Goal: Task Accomplishment & Management: Manage account settings

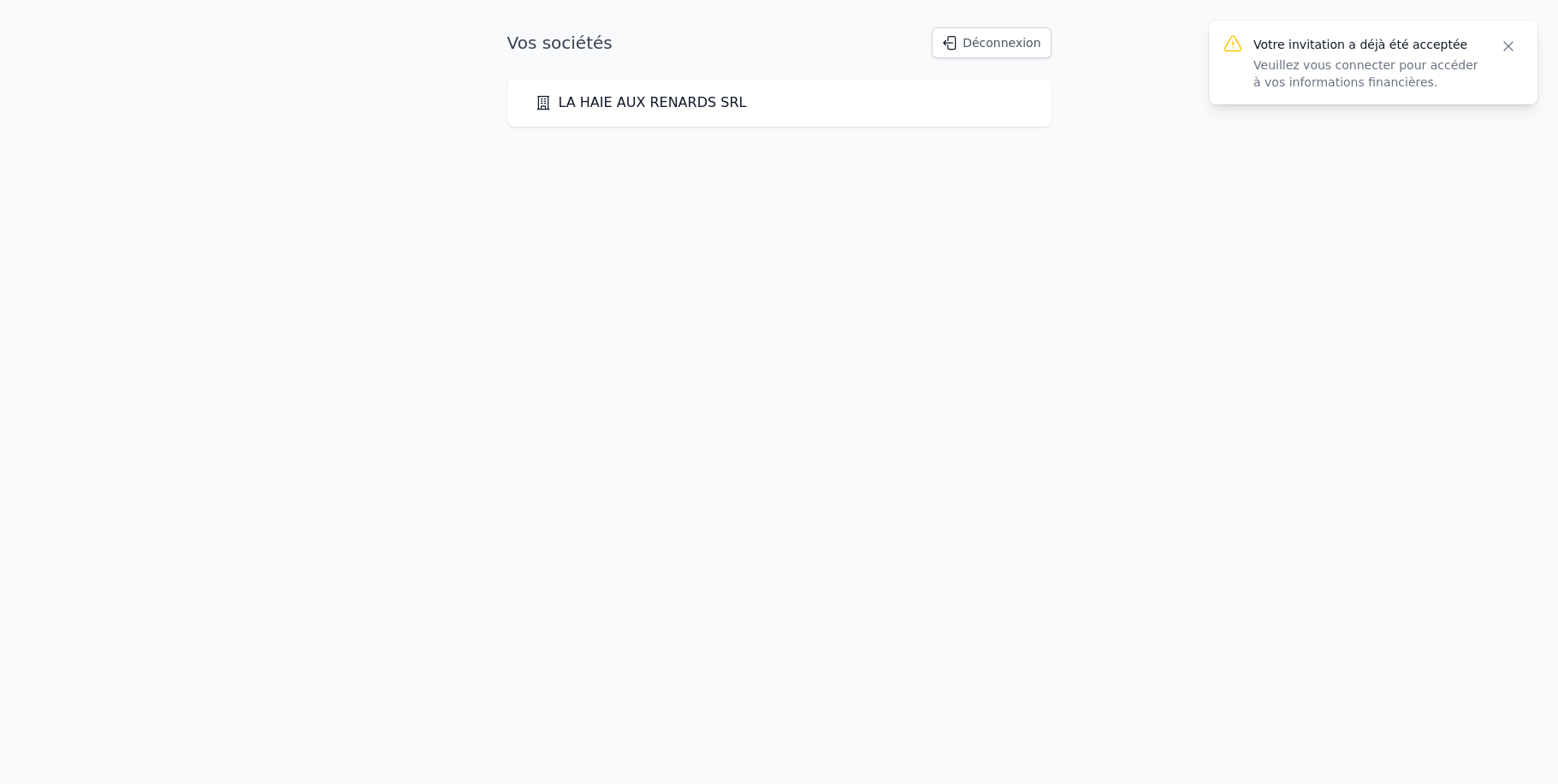
click at [1509, 46] on icon "button" at bounding box center [1508, 45] width 8 height 8
click at [630, 103] on link "LA HAIE AUX RENARDS SRL" at bounding box center [640, 103] width 212 height 20
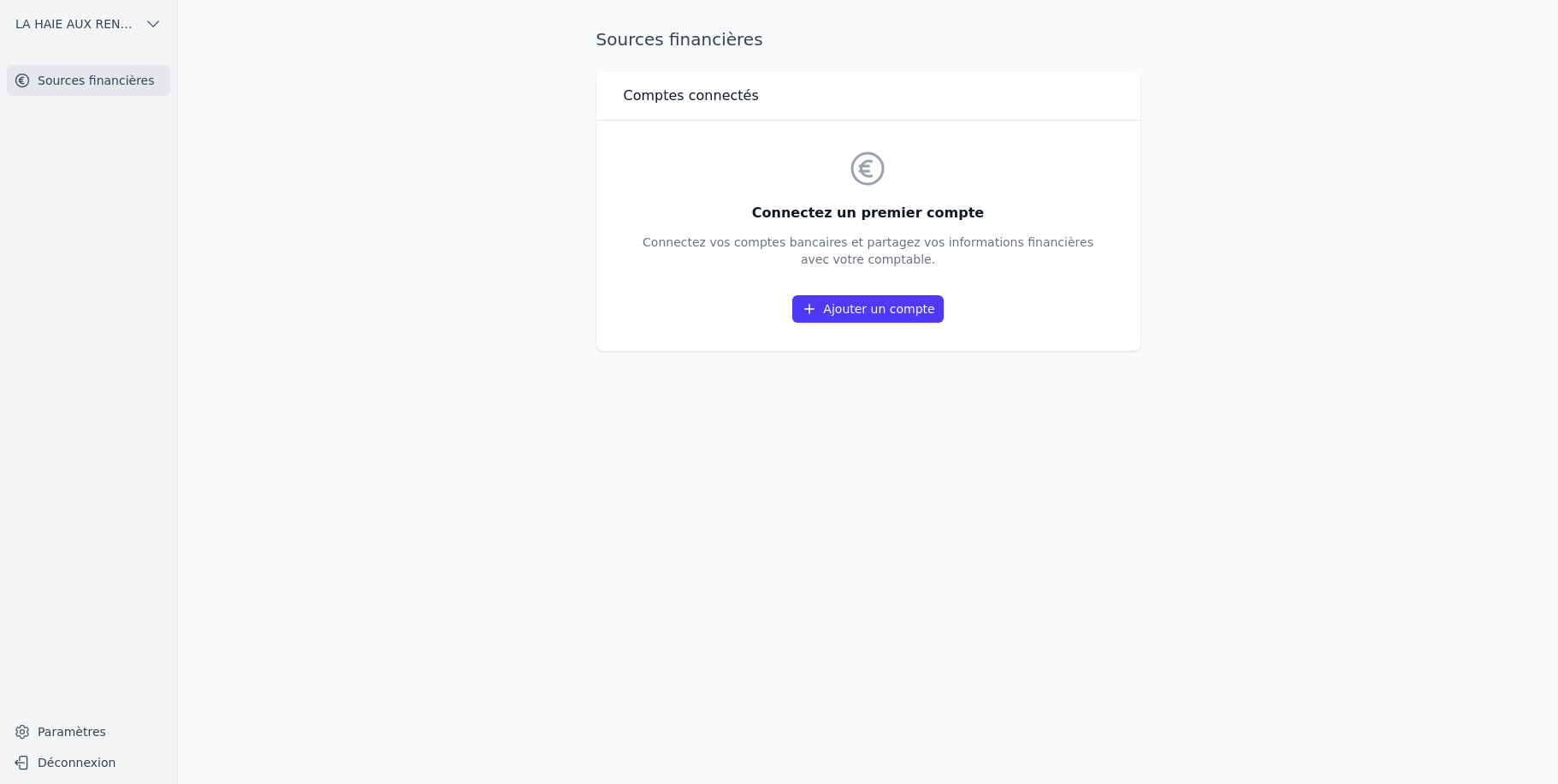
click at [870, 310] on link "Ajouter un compte" at bounding box center [868, 309] width 150 height 28
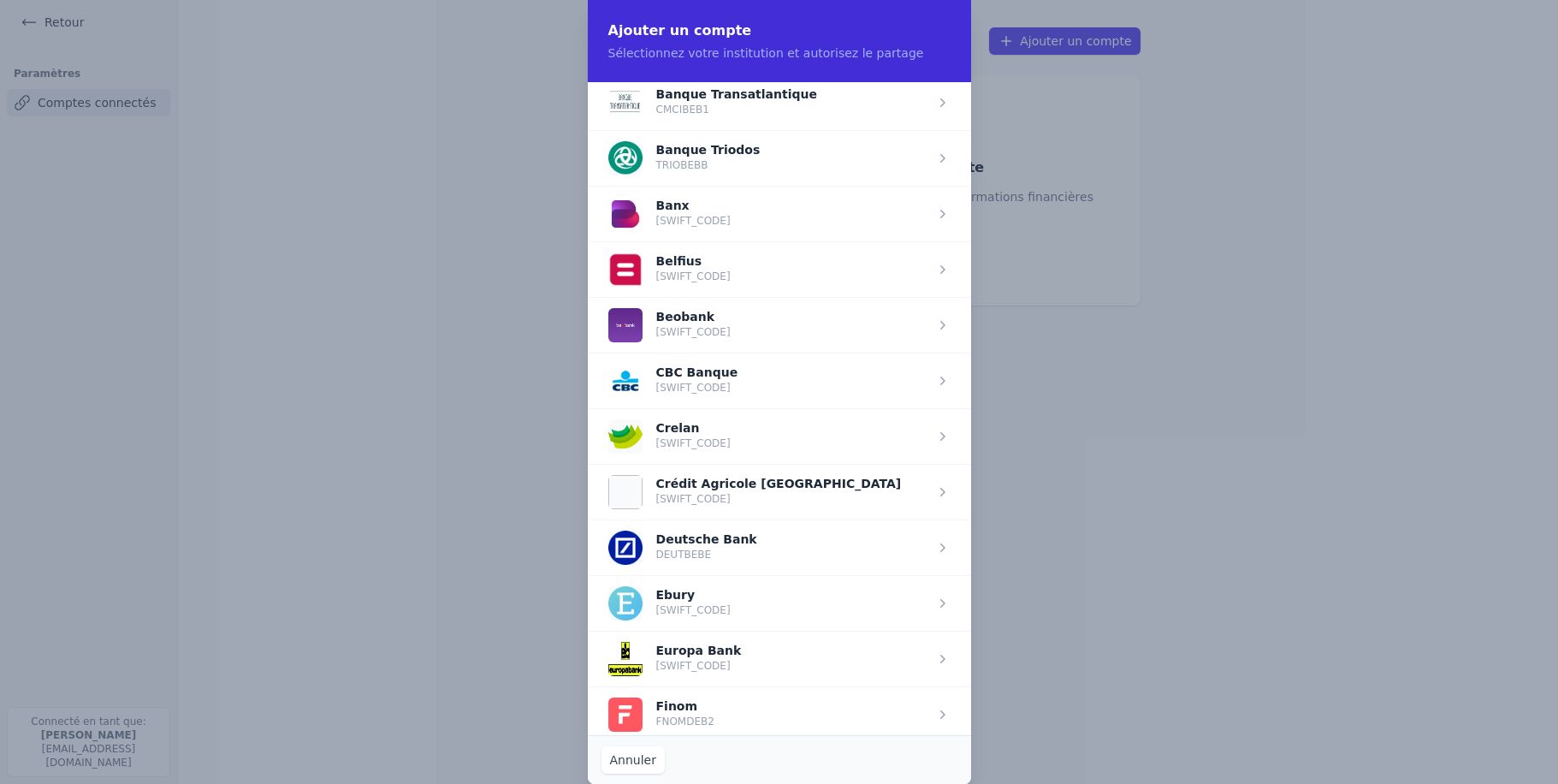
scroll to position [570, 0]
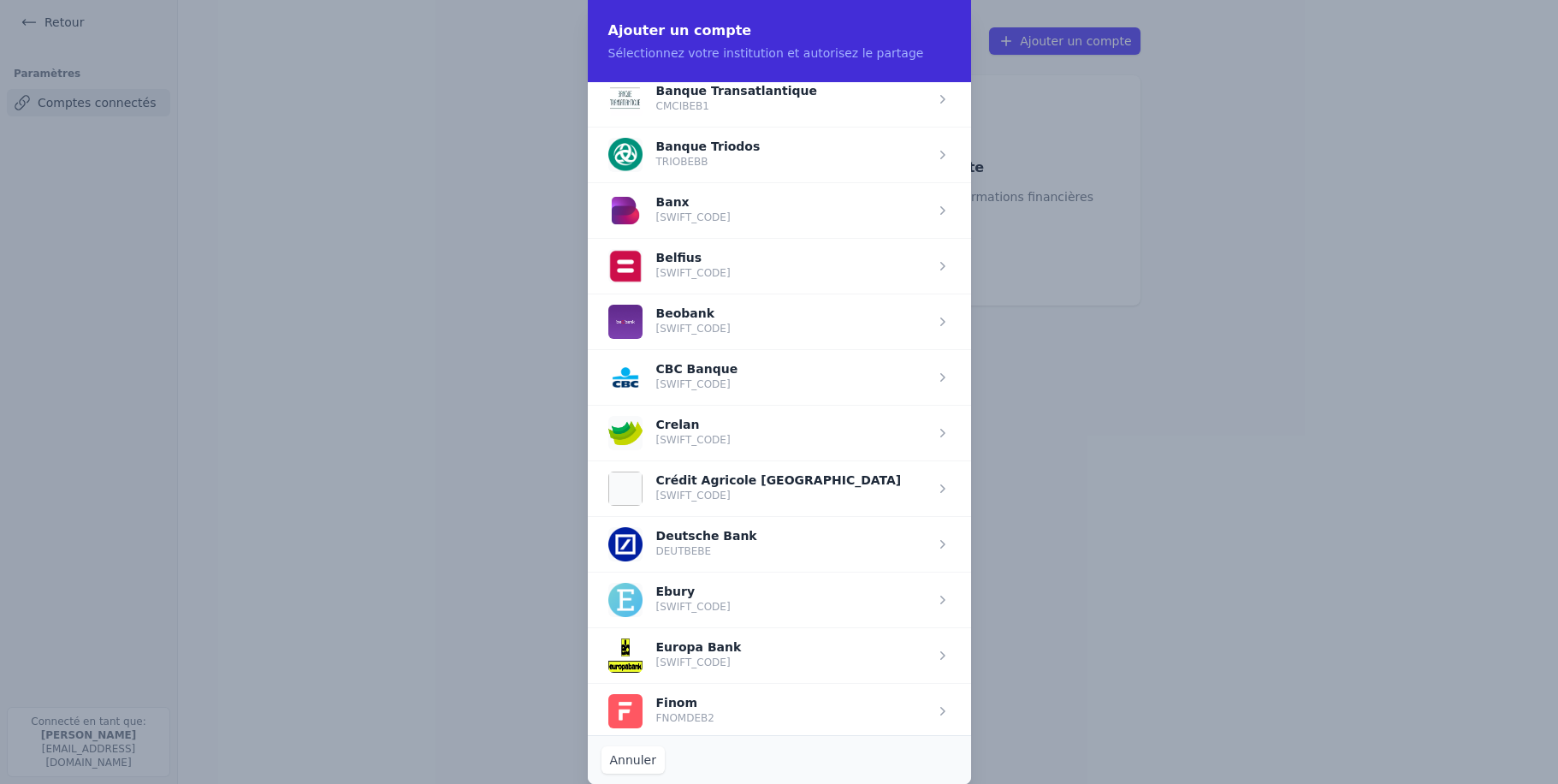
click at [670, 369] on span "button" at bounding box center [779, 377] width 383 height 56
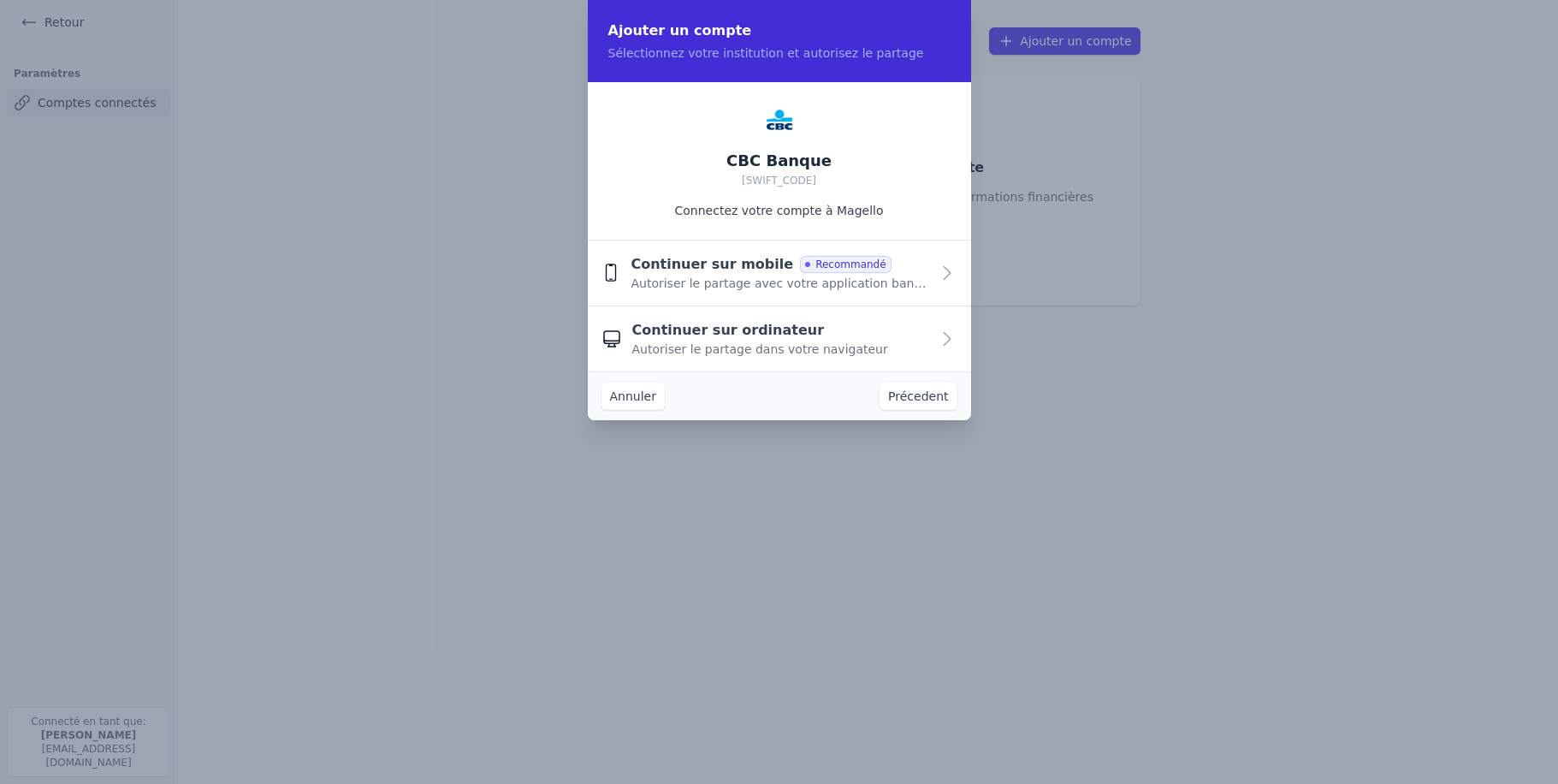
click at [755, 335] on span "Continuer sur ordinateur" at bounding box center [729, 330] width 193 height 20
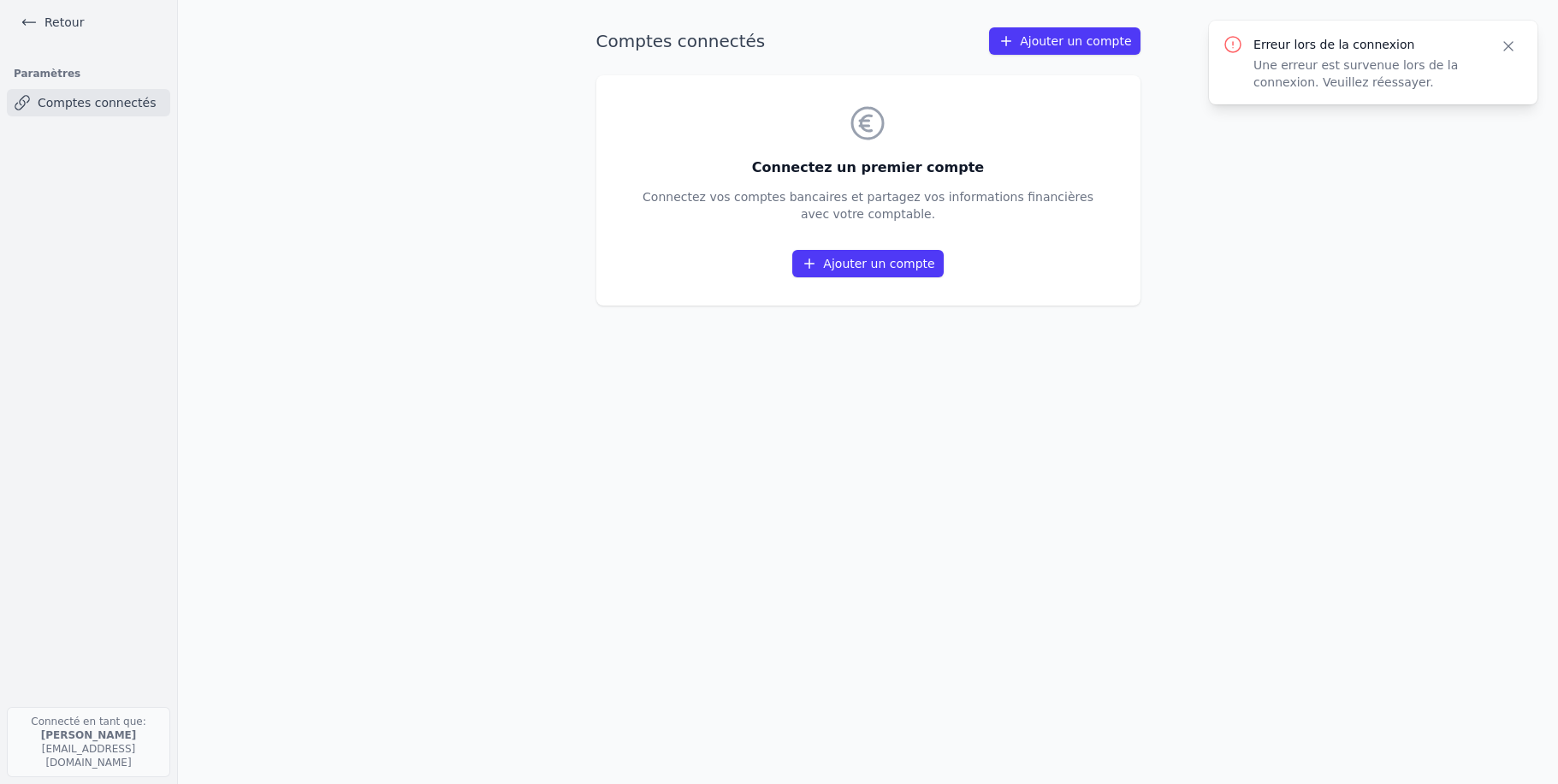
click at [882, 264] on link "Ajouter un compte" at bounding box center [868, 263] width 150 height 28
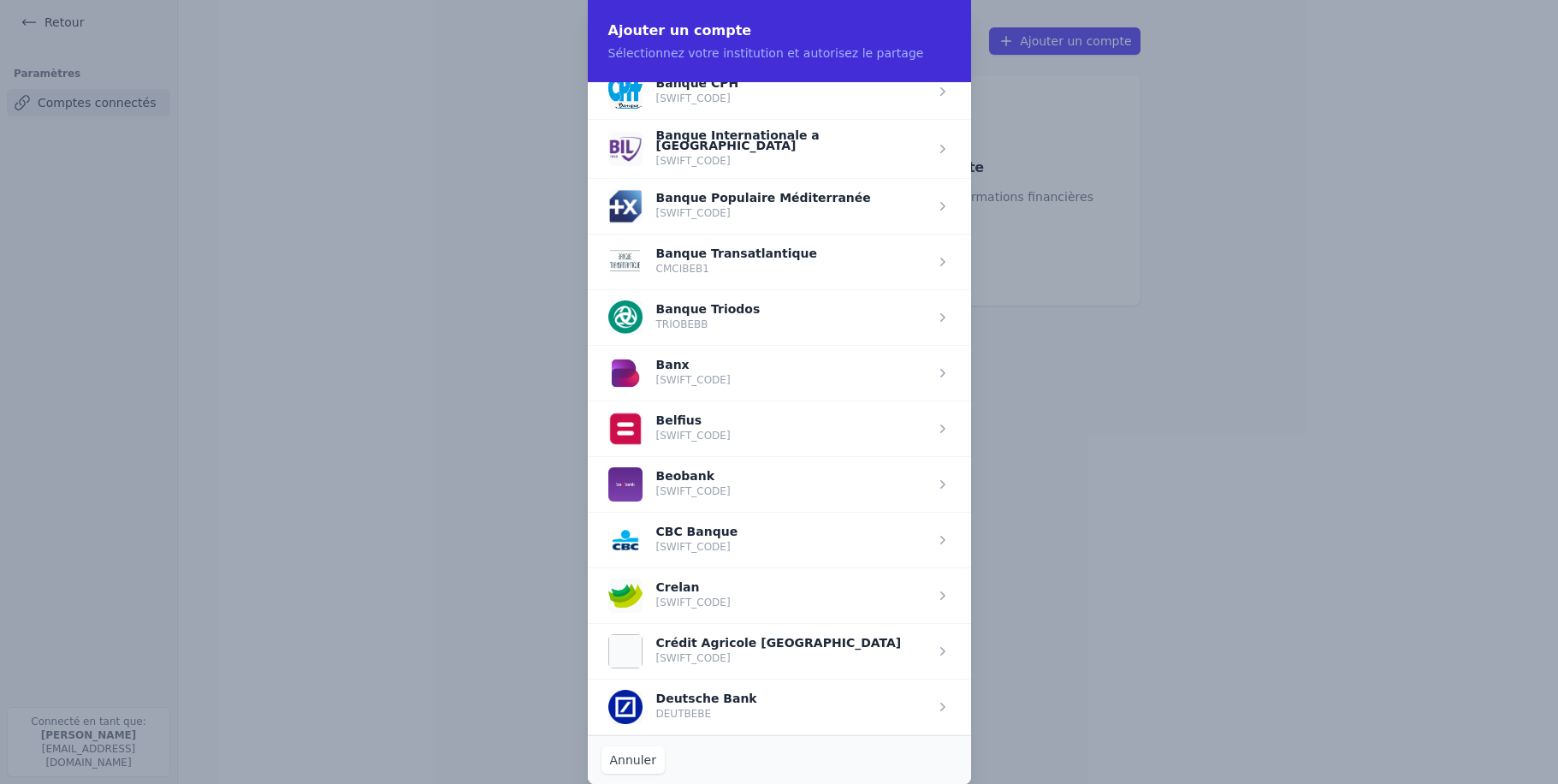
scroll to position [489, 0]
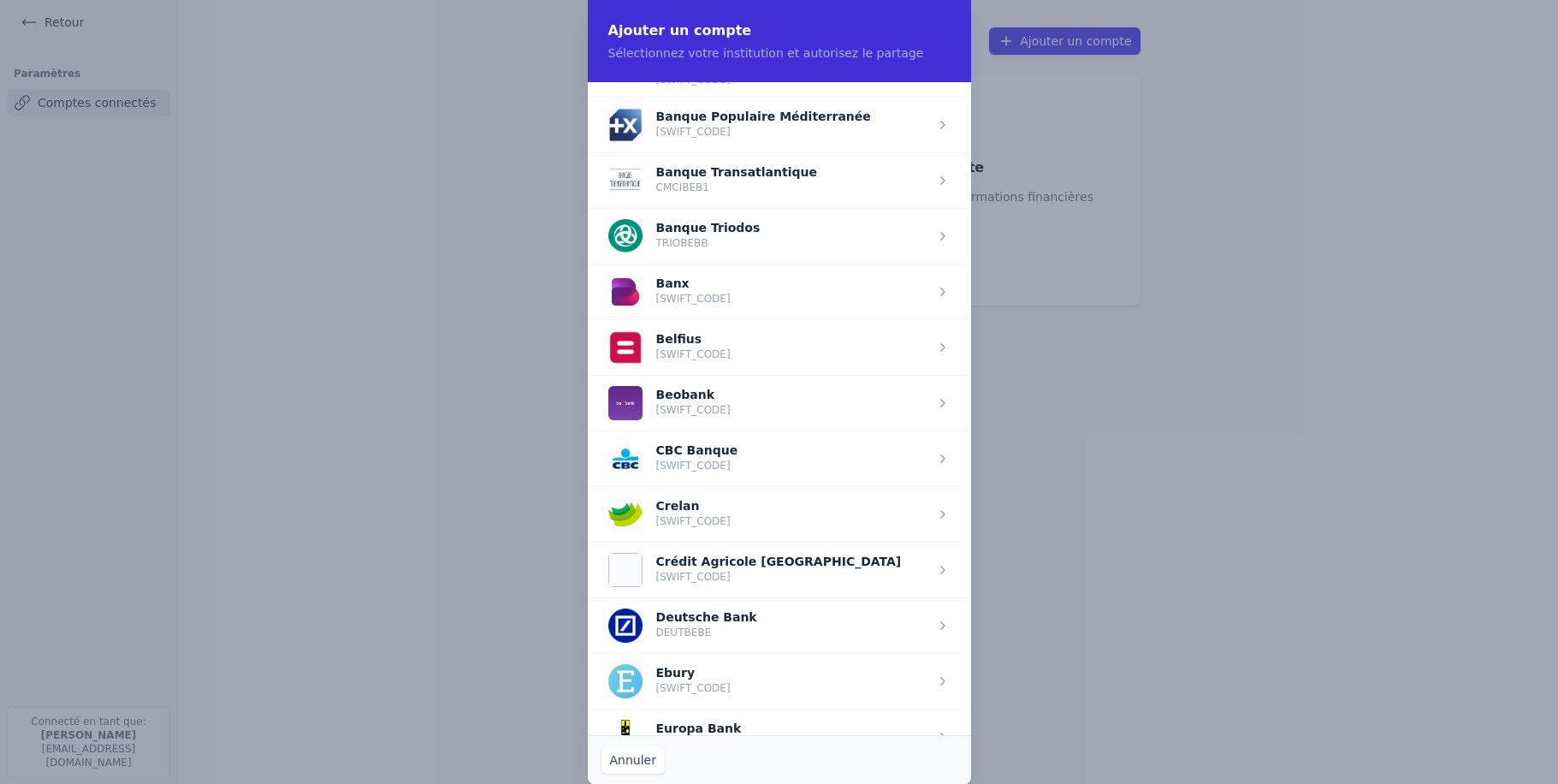
click at [764, 508] on span "button" at bounding box center [779, 514] width 383 height 56
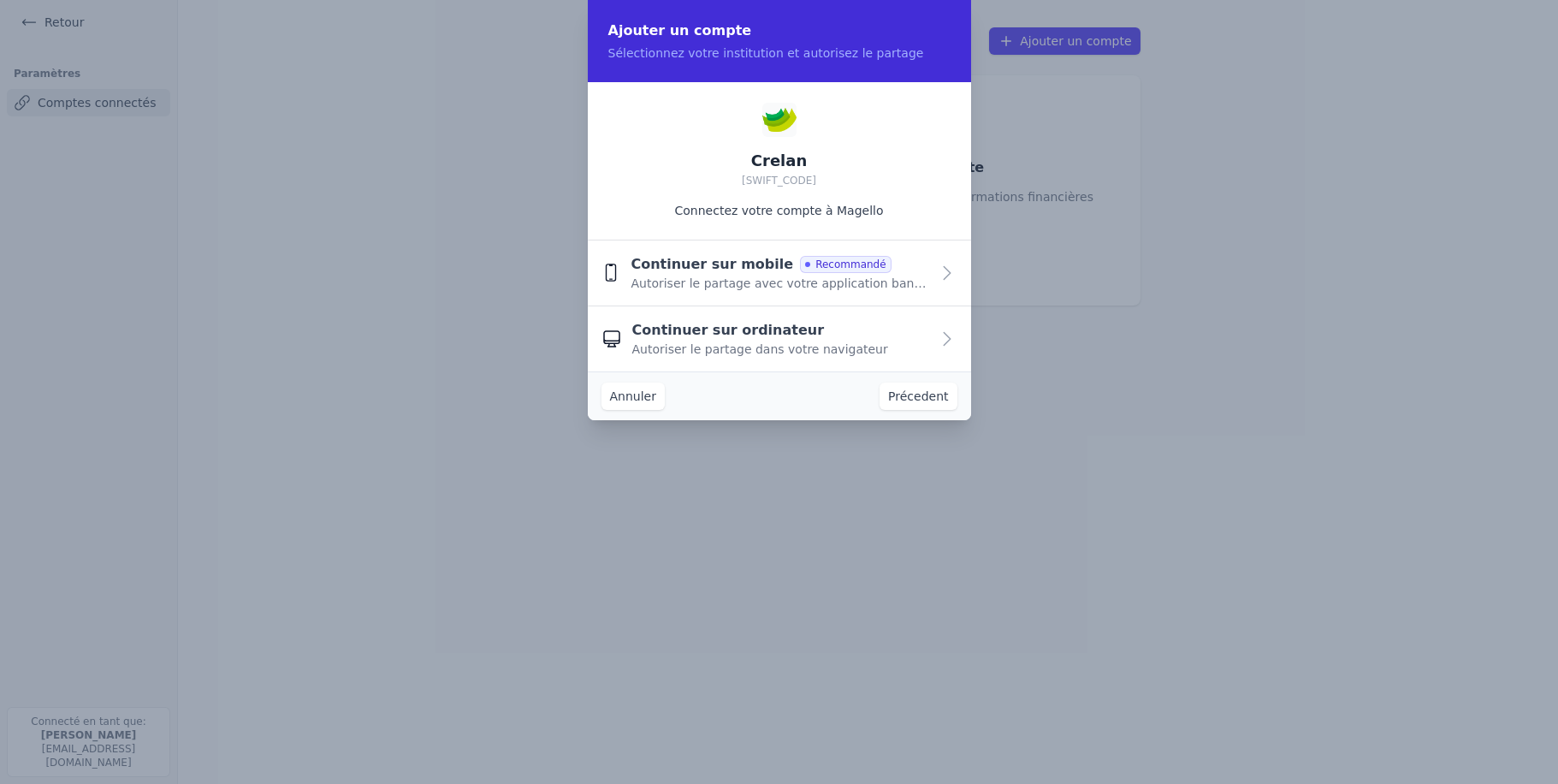
click at [742, 344] on span "Autoriser le partage dans votre navigateur" at bounding box center [761, 349] width 256 height 17
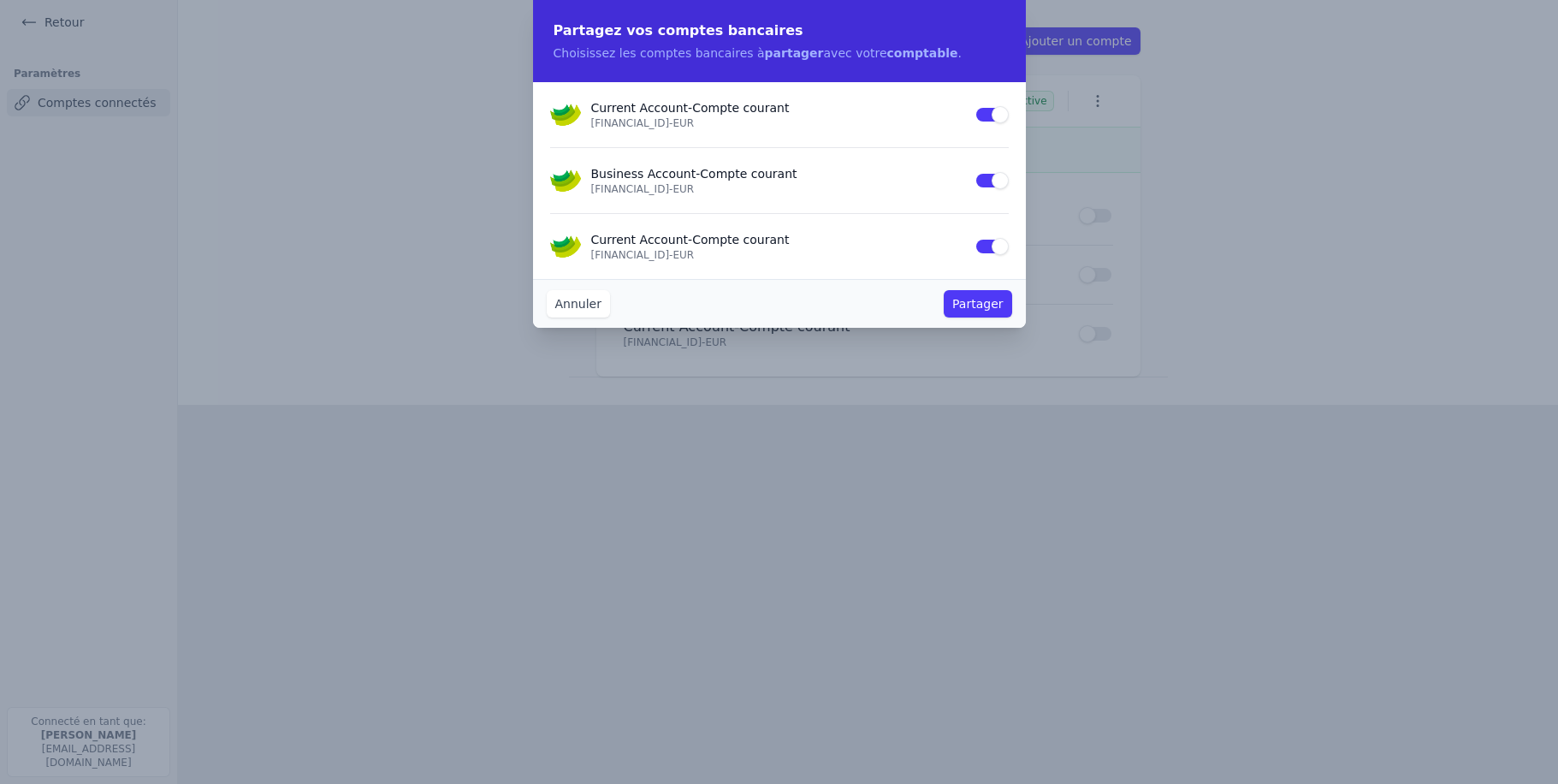
click at [997, 111] on button "Use setting" at bounding box center [991, 114] width 34 height 17
click at [985, 115] on button "Use setting" at bounding box center [991, 114] width 34 height 17
click at [981, 304] on button "Partager" at bounding box center [977, 304] width 68 height 28
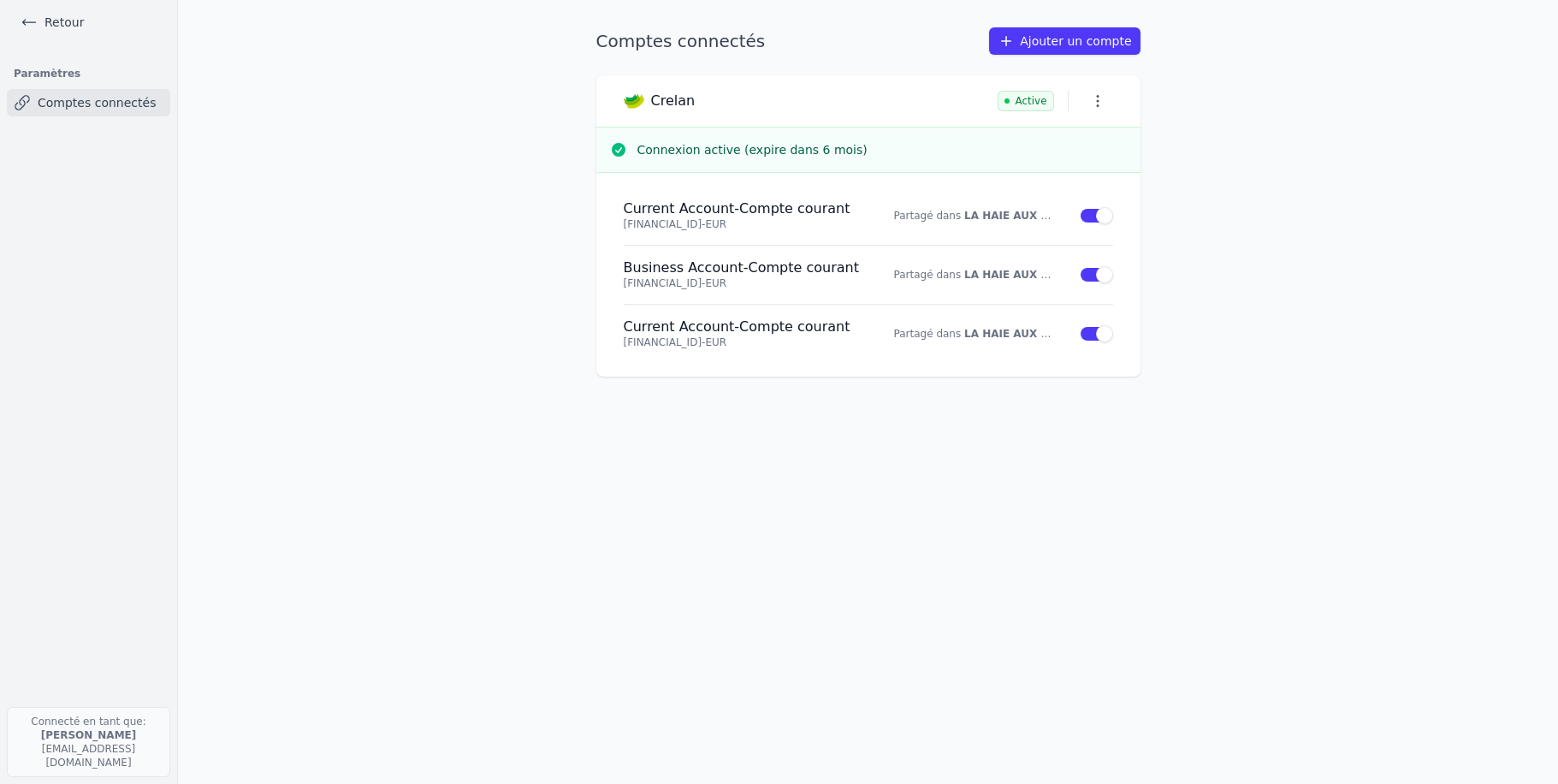
click at [1064, 32] on link "Ajouter un compte" at bounding box center [1064, 42] width 150 height 28
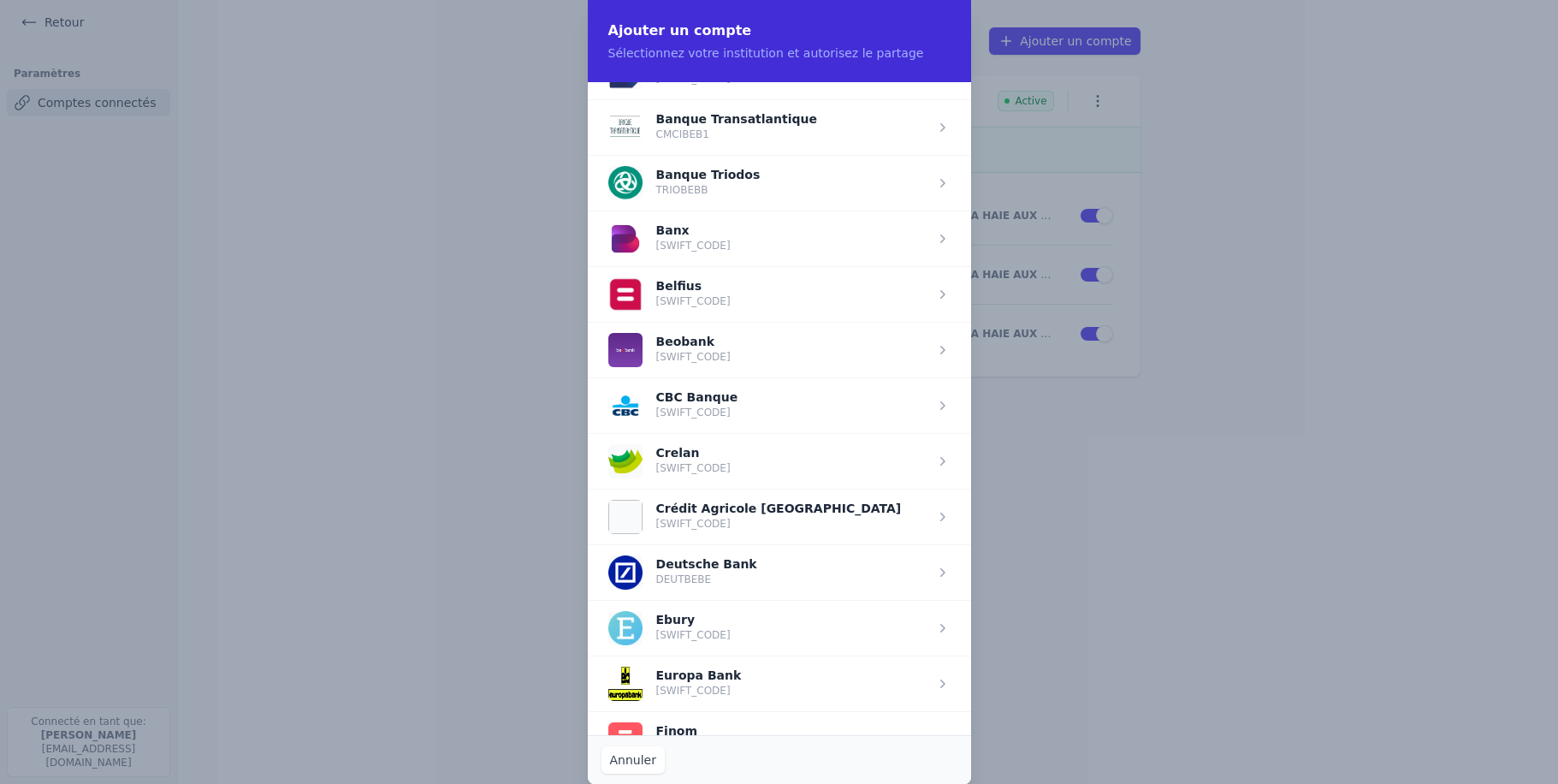
scroll to position [570, 0]
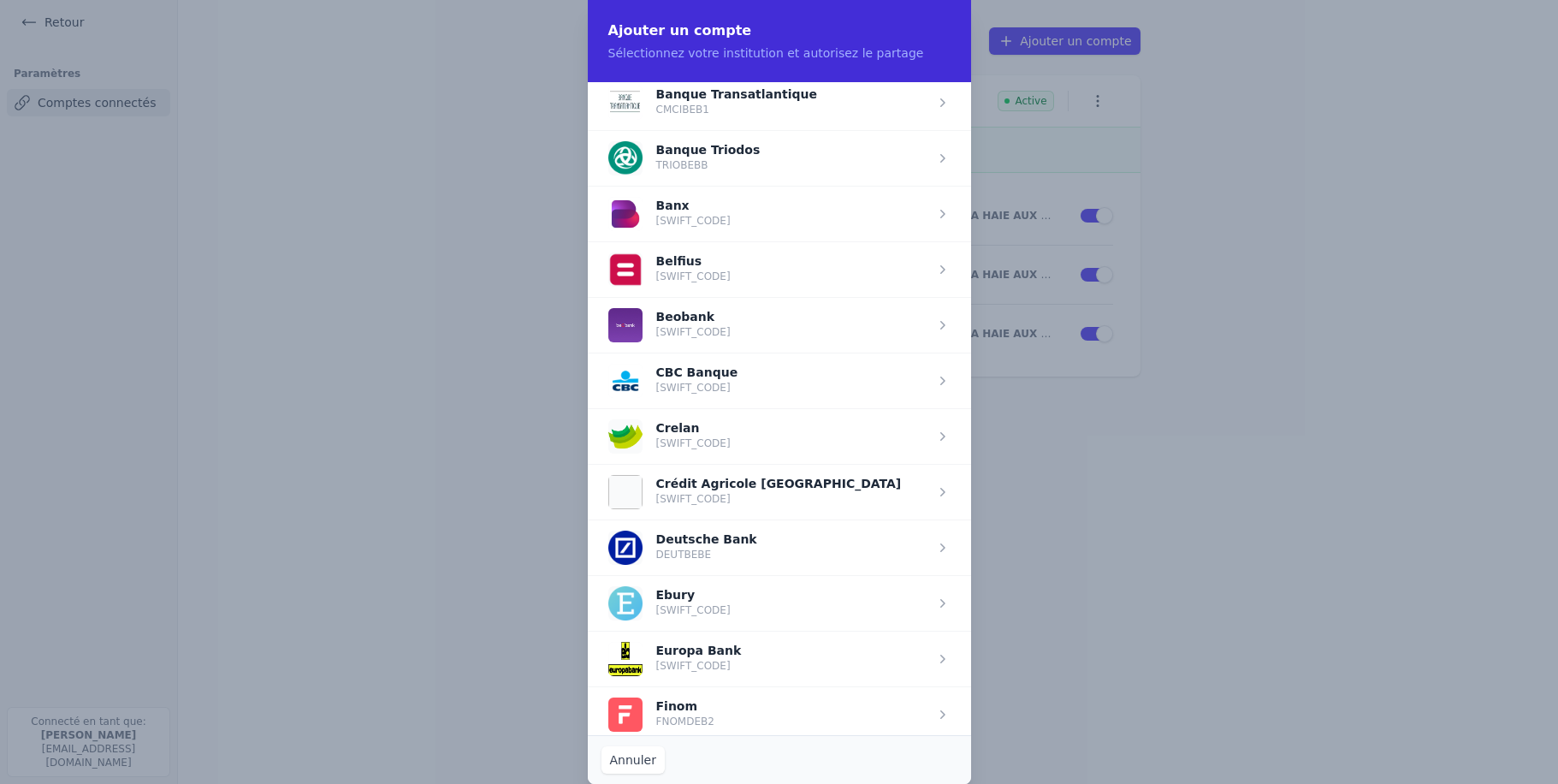
click at [719, 358] on span "button" at bounding box center [779, 380] width 383 height 56
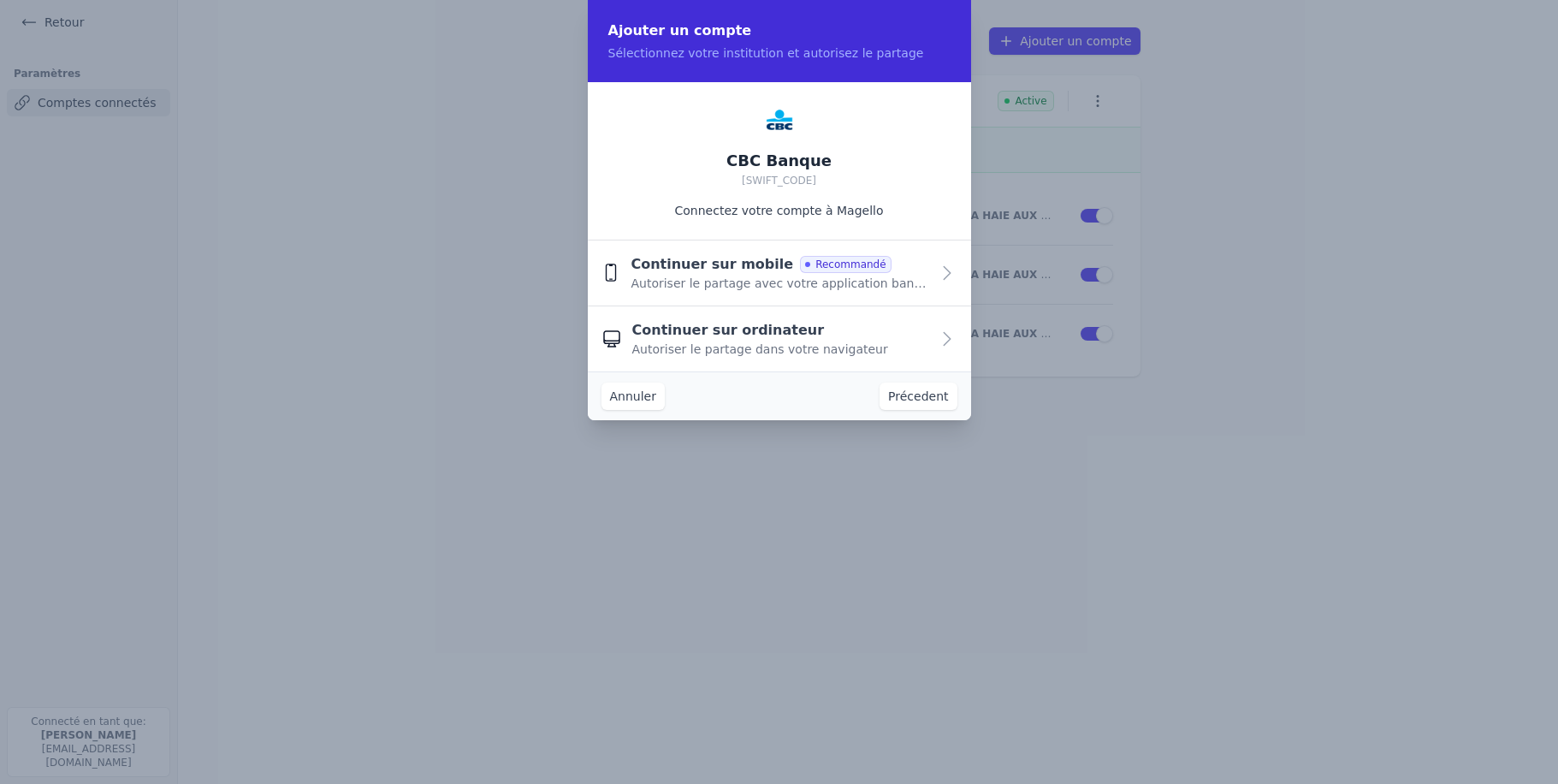
scroll to position [0, 0]
click at [723, 342] on span "Autoriser le partage dans votre navigateur" at bounding box center [761, 349] width 256 height 17
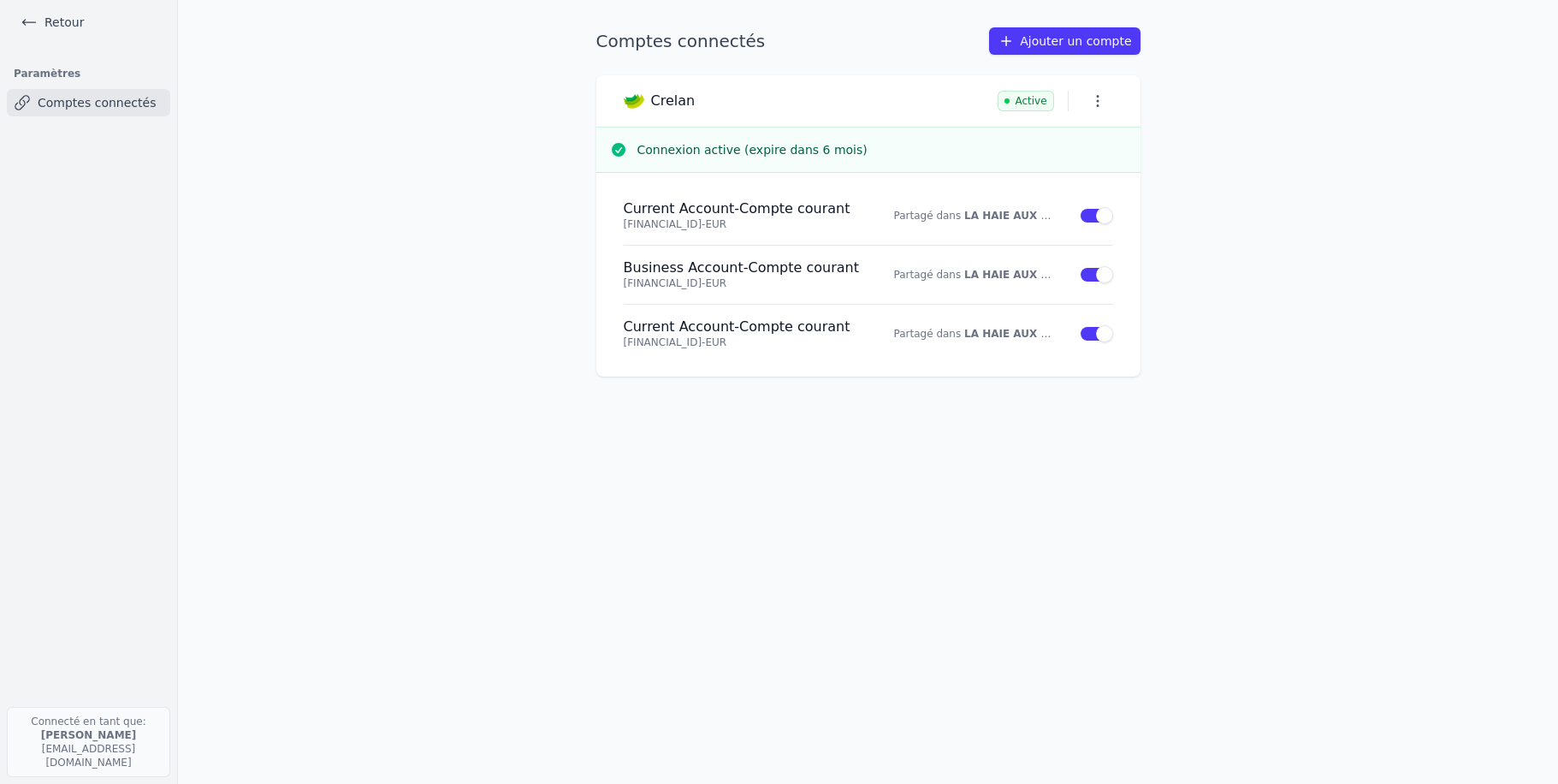
click at [1070, 38] on link "Ajouter un compte" at bounding box center [1064, 42] width 150 height 28
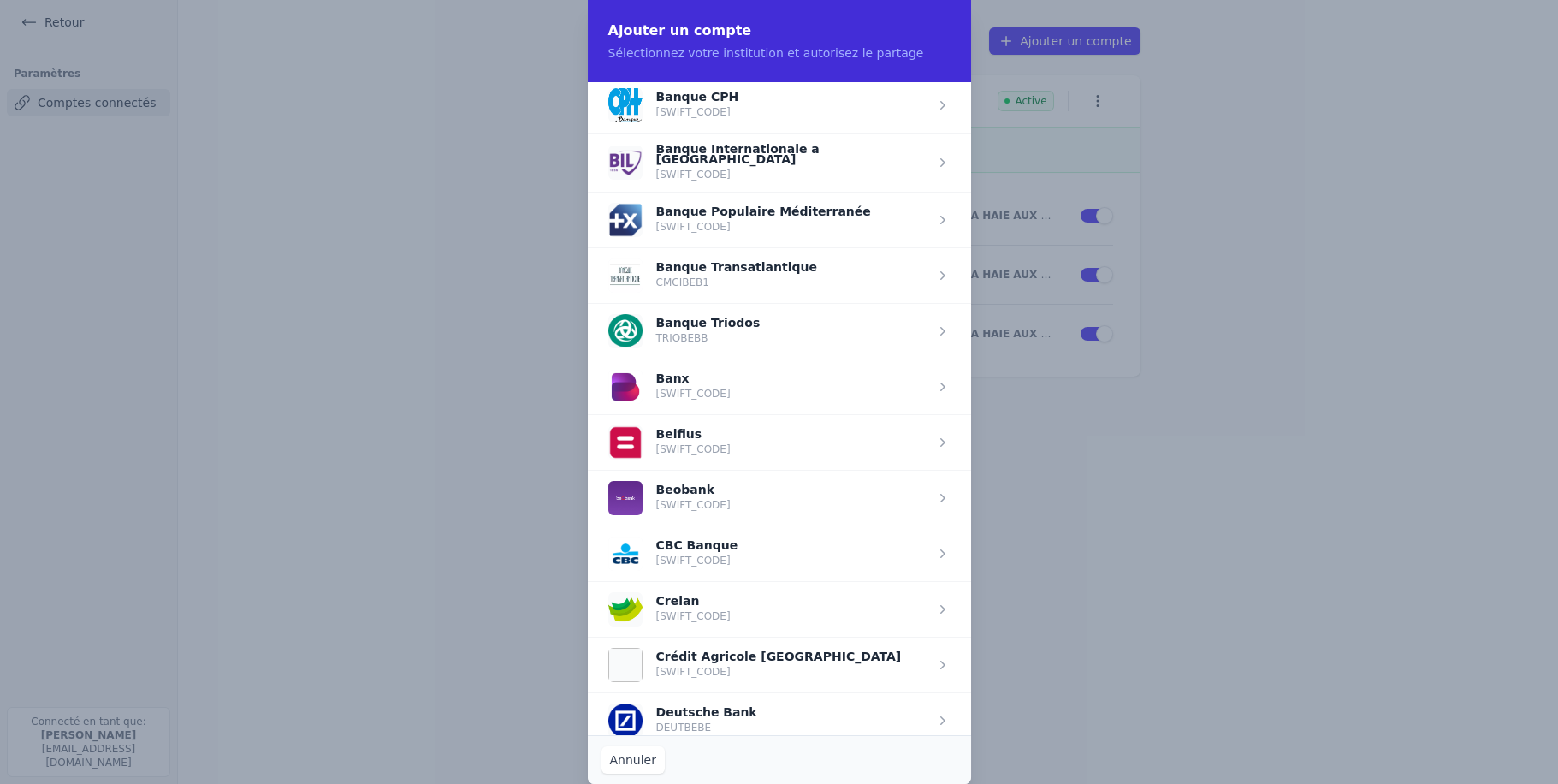
scroll to position [407, 0]
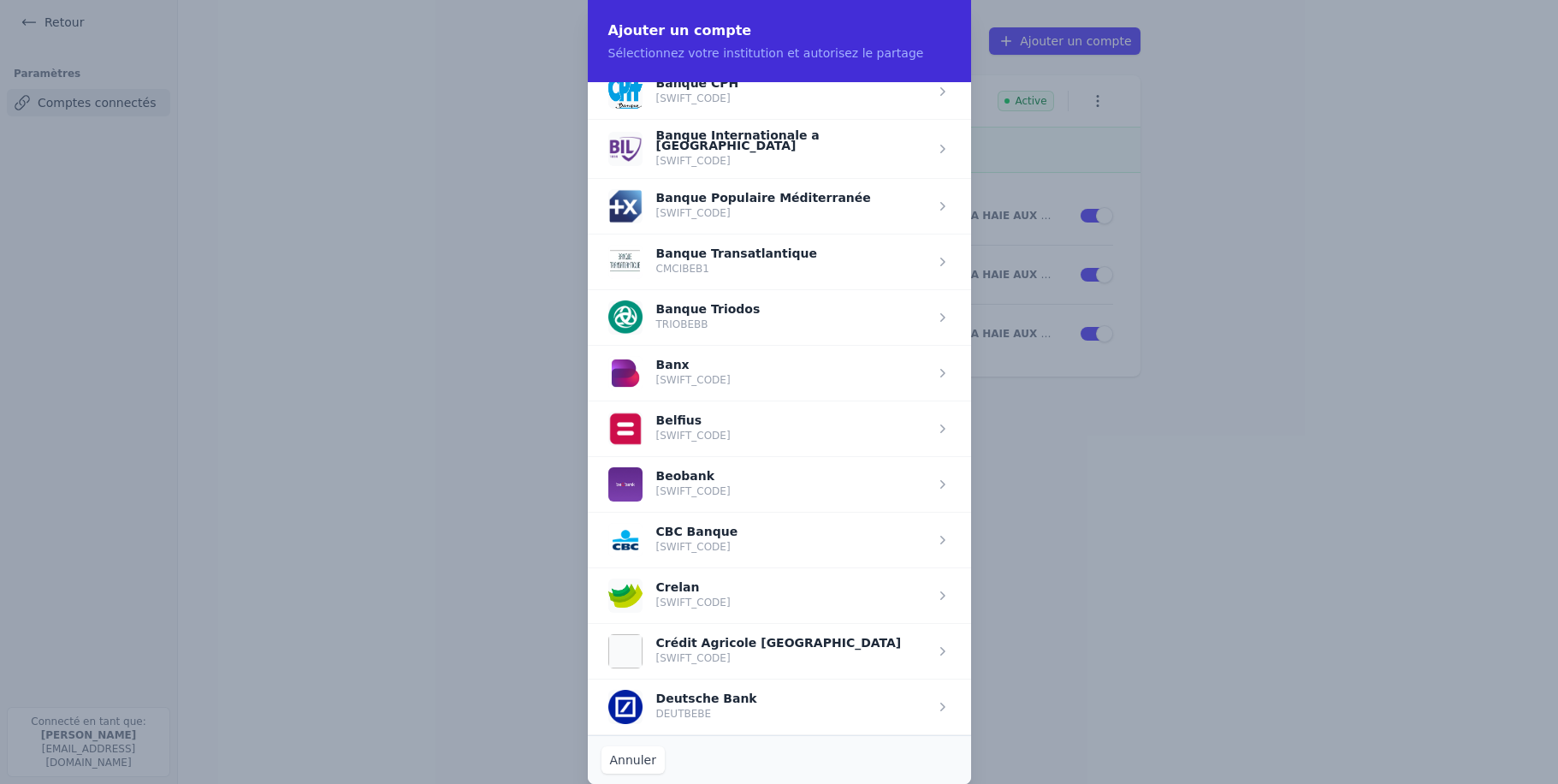
click at [704, 540] on span "button" at bounding box center [779, 540] width 383 height 56
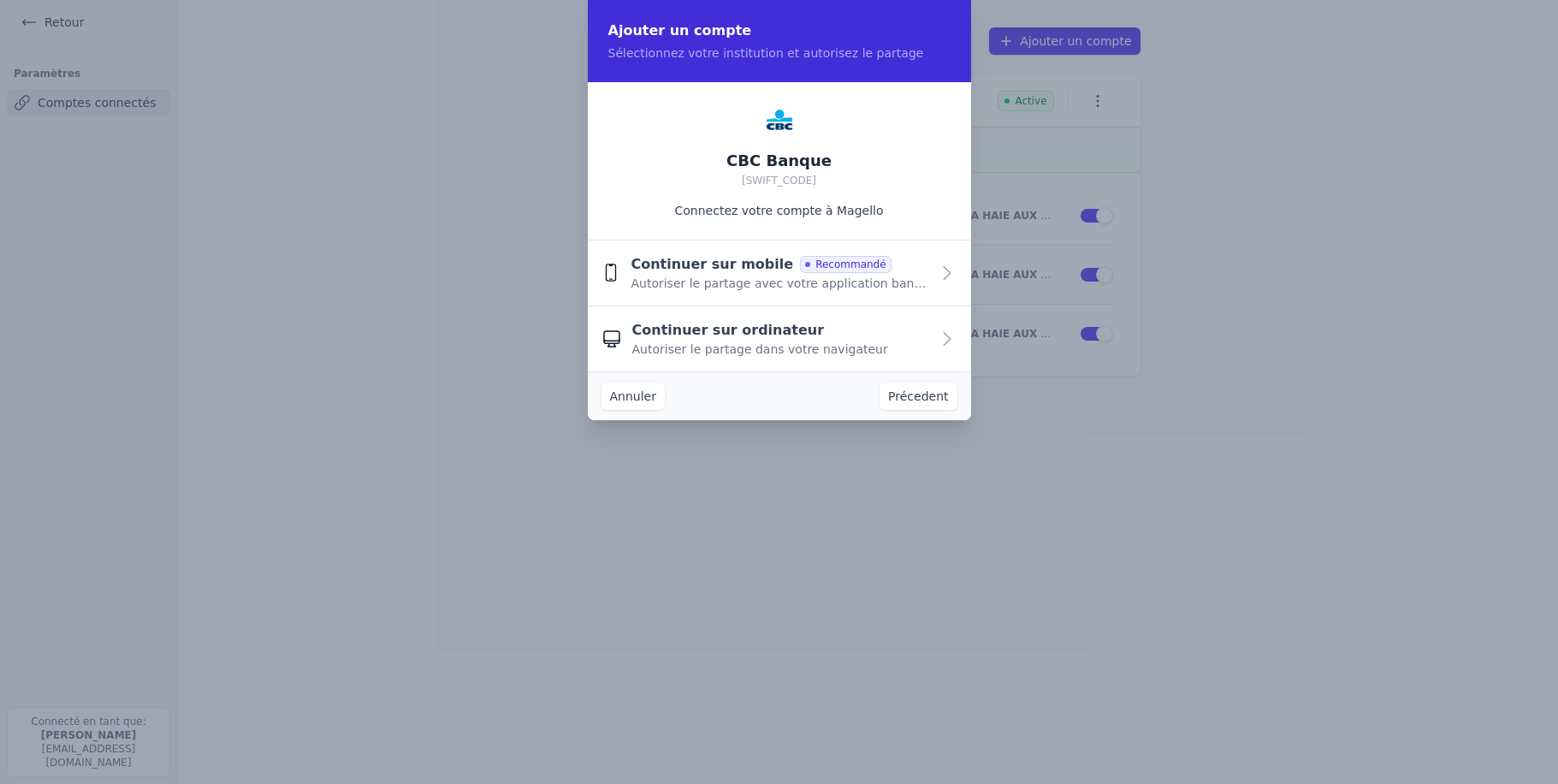
click at [752, 325] on span "Continuer sur ordinateur" at bounding box center [729, 330] width 193 height 20
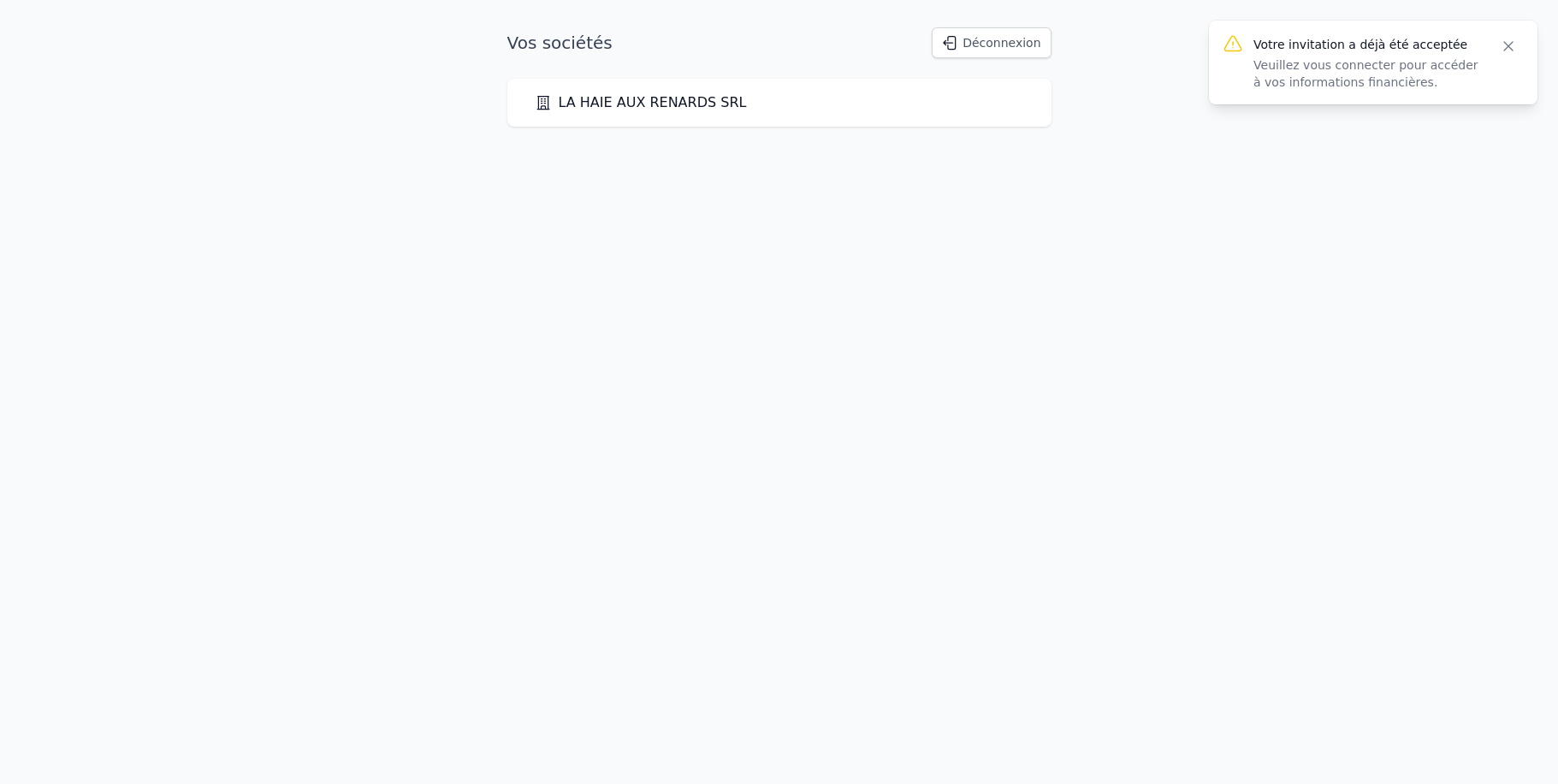
click at [672, 98] on link "LA HAIE AUX RENARDS SRL" at bounding box center [640, 103] width 212 height 20
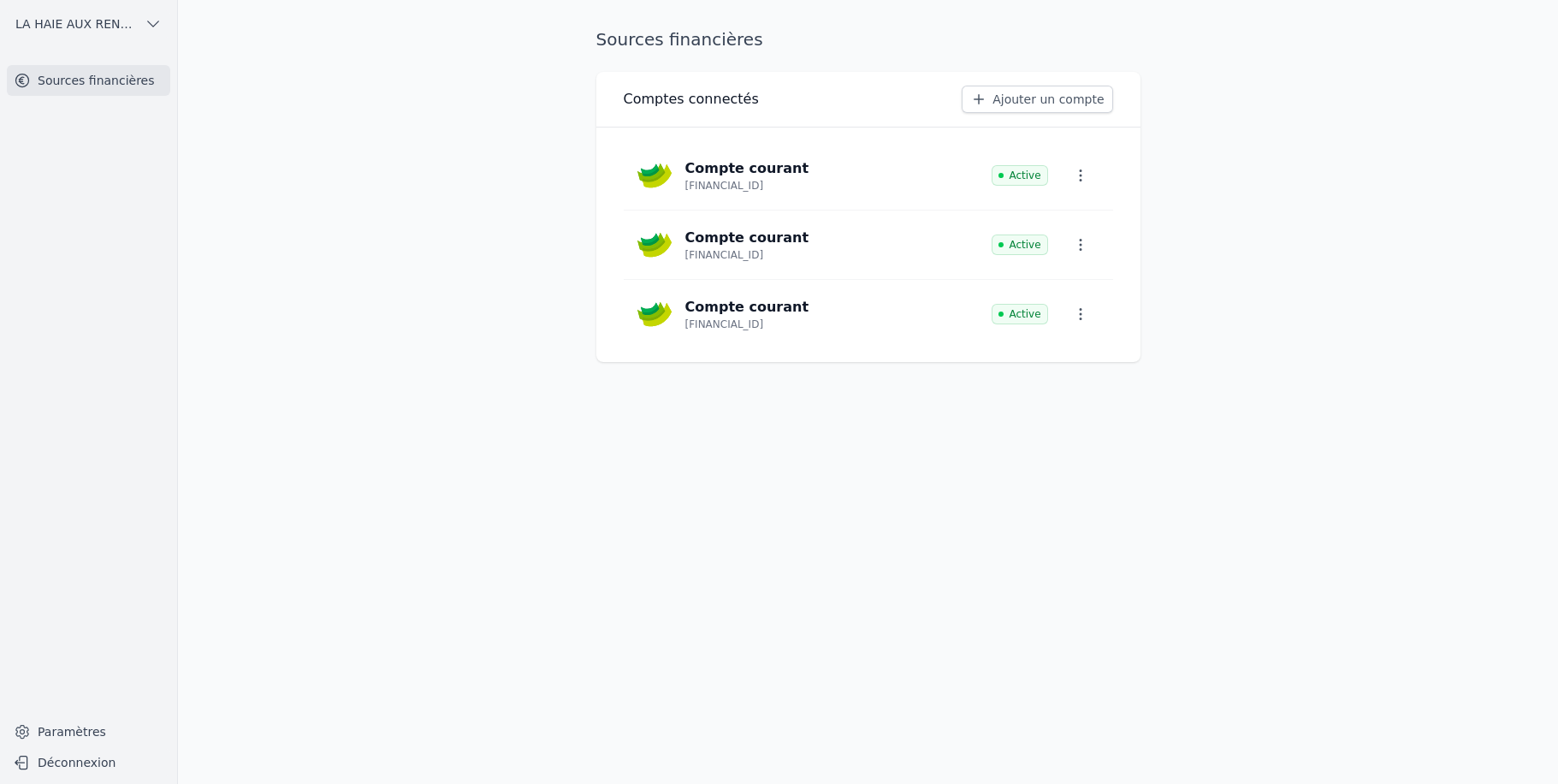
click at [1041, 103] on link "Ajouter un compte" at bounding box center [1037, 99] width 150 height 28
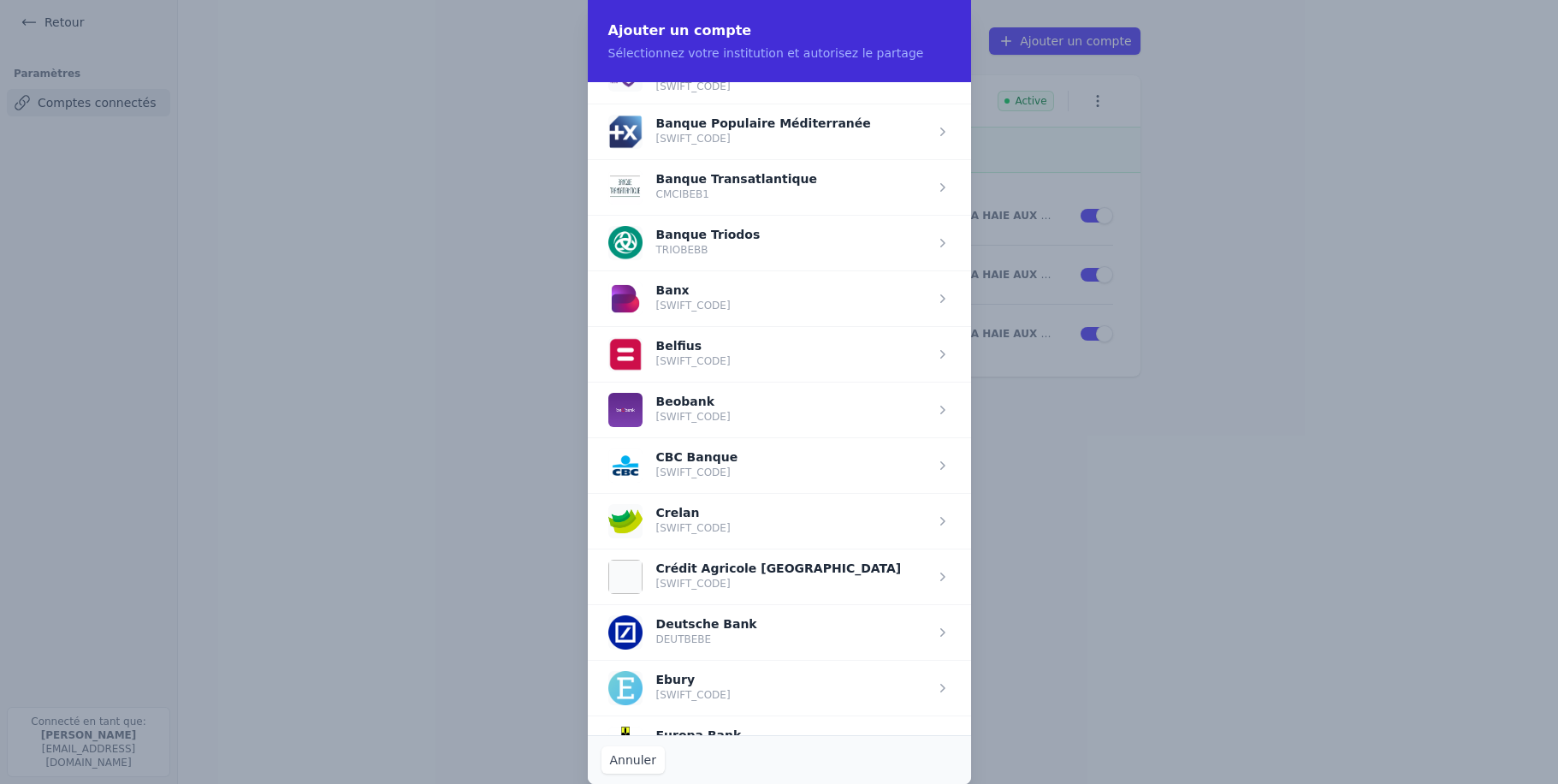
scroll to position [489, 0]
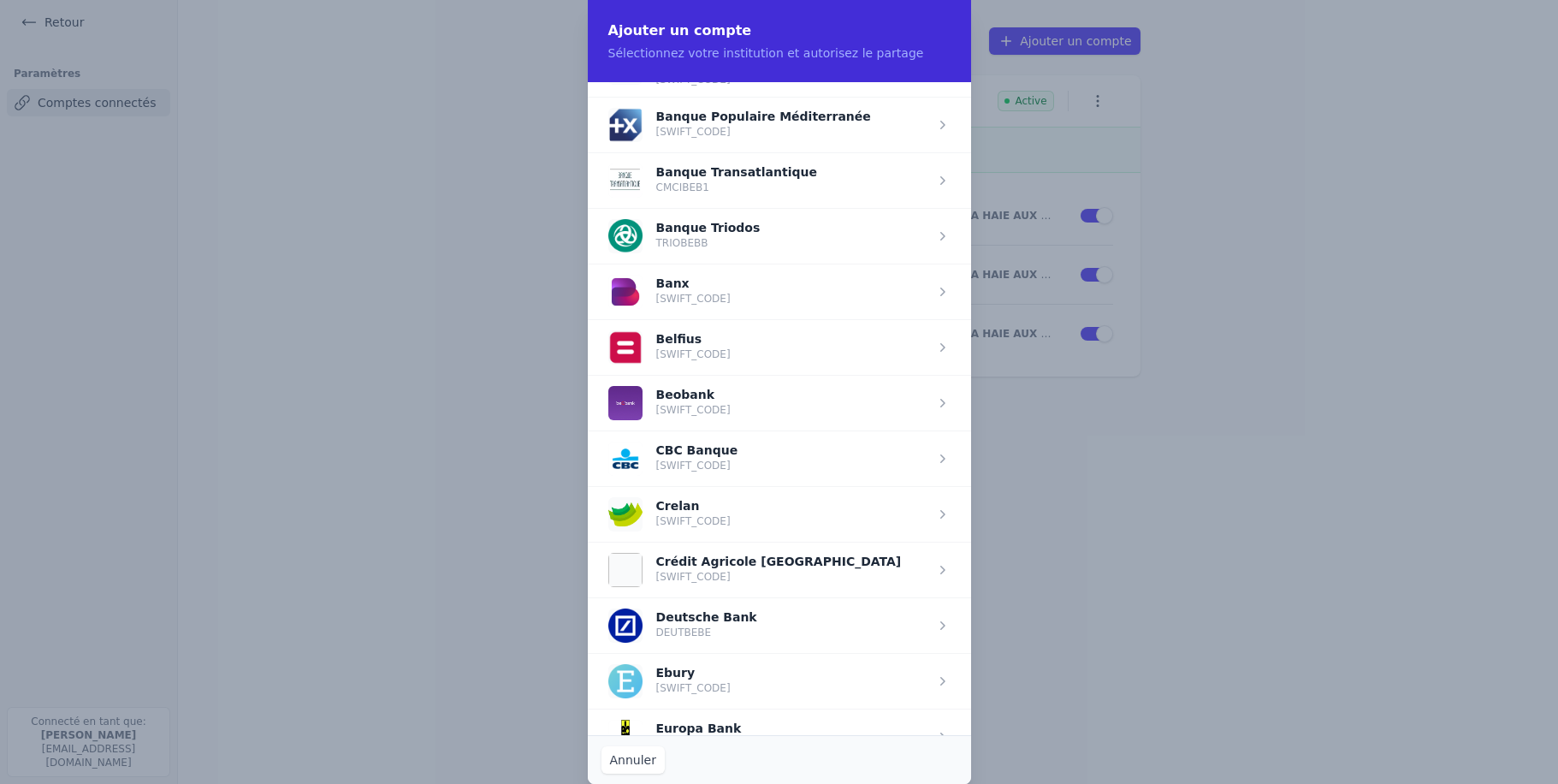
click at [701, 451] on span "button" at bounding box center [779, 458] width 383 height 56
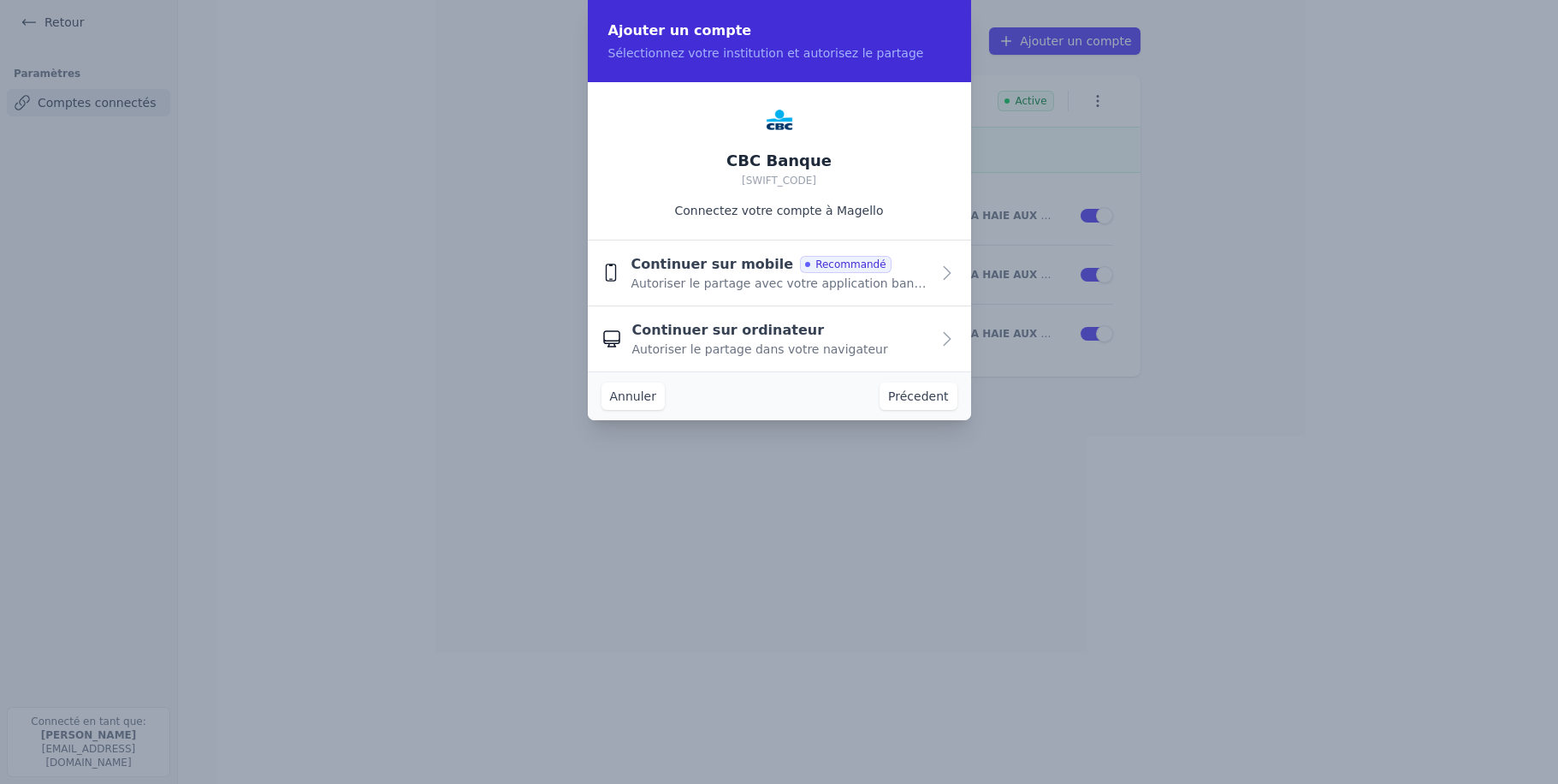
scroll to position [0, 0]
click at [763, 325] on span "Continuer sur ordinateur" at bounding box center [729, 330] width 193 height 20
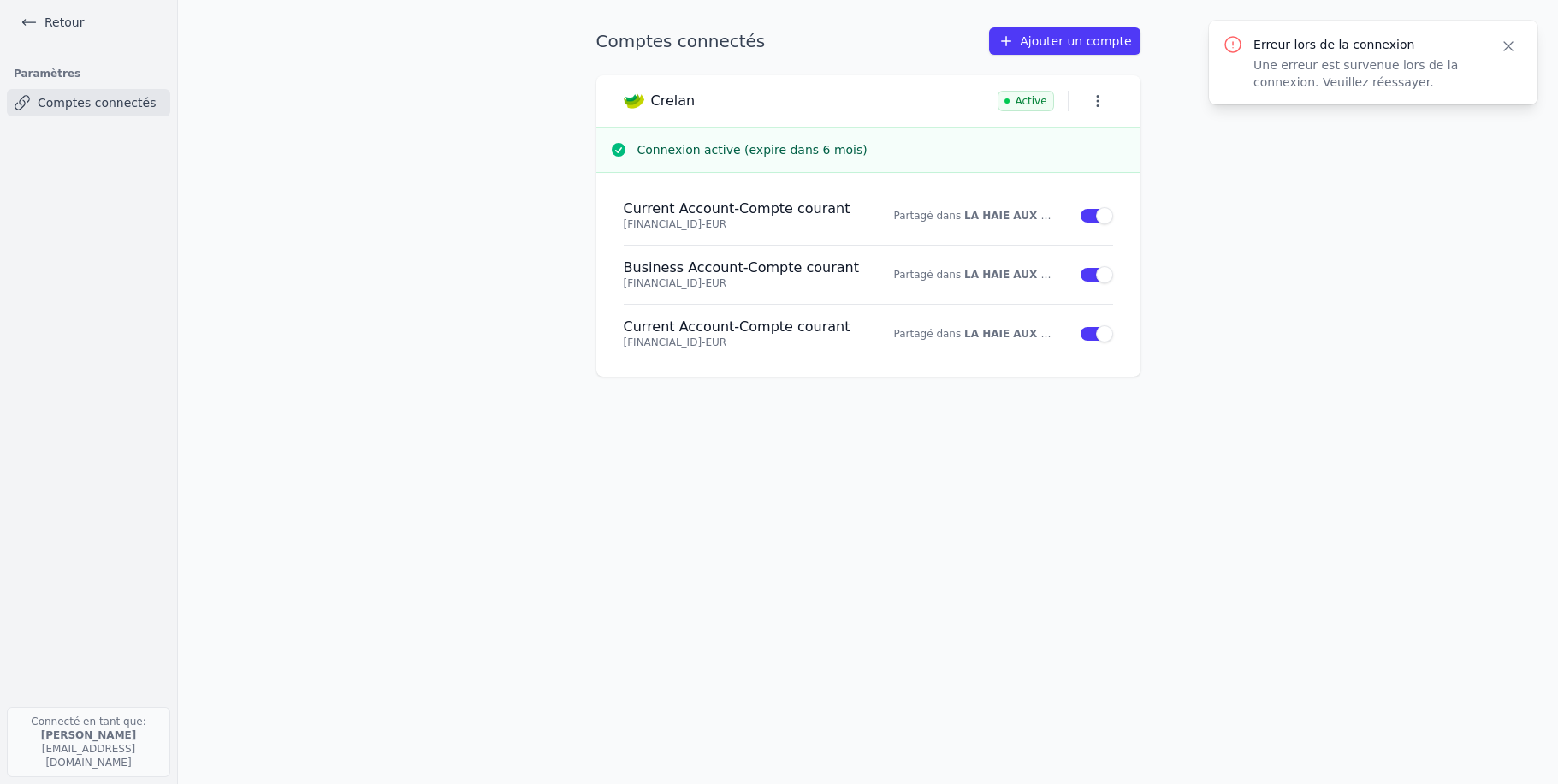
click at [1514, 45] on icon "button" at bounding box center [1509, 46] width 17 height 17
